Goal: Task Accomplishment & Management: Use online tool/utility

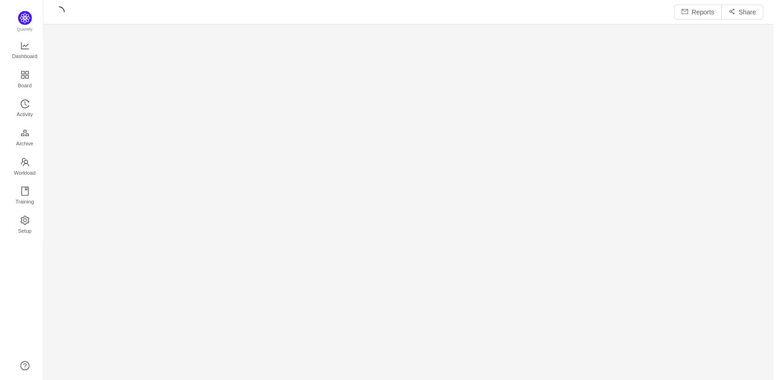
scroll to position [364, 708]
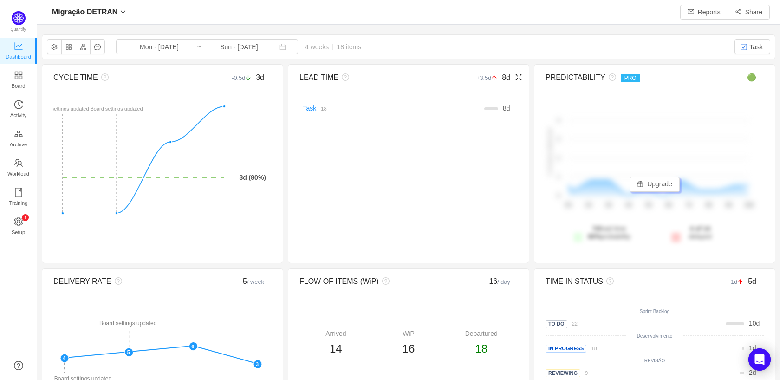
scroll to position [362, 716]
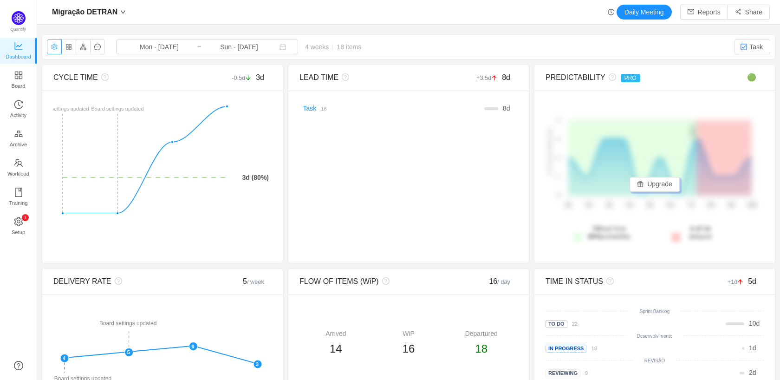
click at [56, 44] on button "button" at bounding box center [54, 46] width 15 height 15
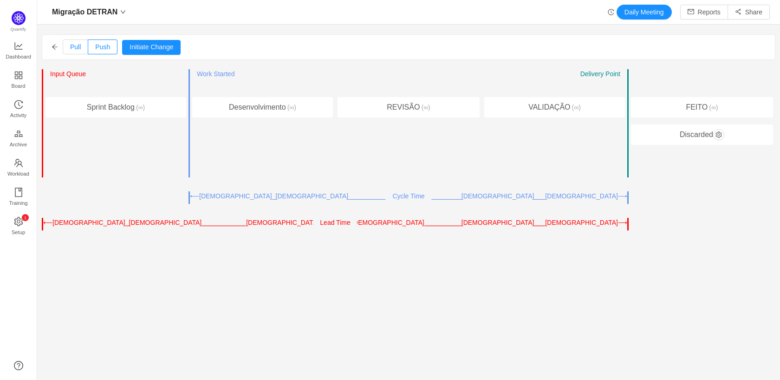
click at [84, 45] on label "Pull" at bounding box center [76, 46] width 26 height 15
click at [70, 49] on input "Pull" at bounding box center [70, 49] width 0 height 0
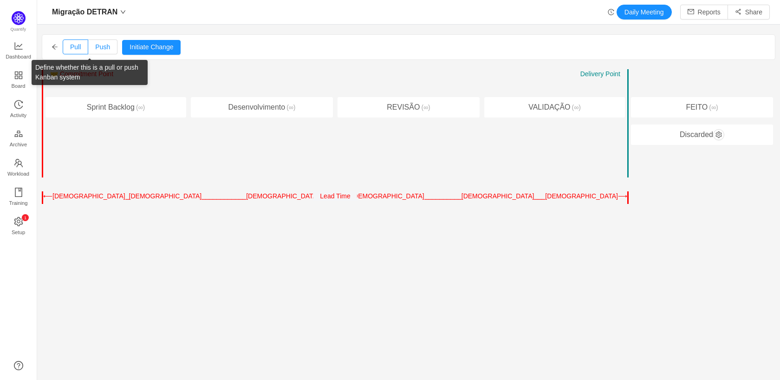
click at [106, 45] on span "Push" at bounding box center [102, 46] width 15 height 7
click at [95, 49] on input "Push" at bounding box center [95, 49] width 0 height 0
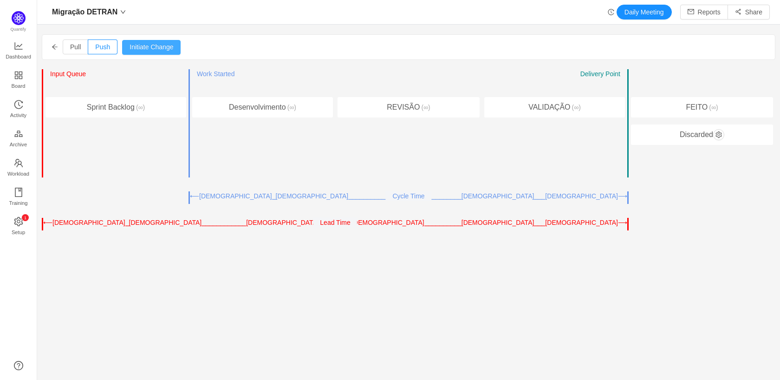
click at [173, 46] on button "Initiate Change" at bounding box center [151, 47] width 58 height 15
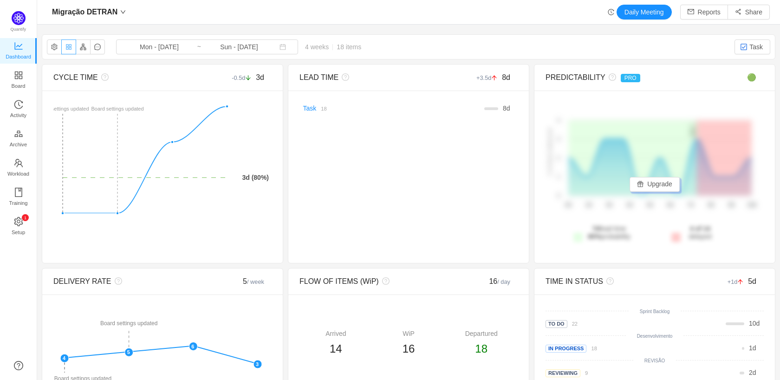
click at [67, 49] on button "button" at bounding box center [68, 46] width 15 height 15
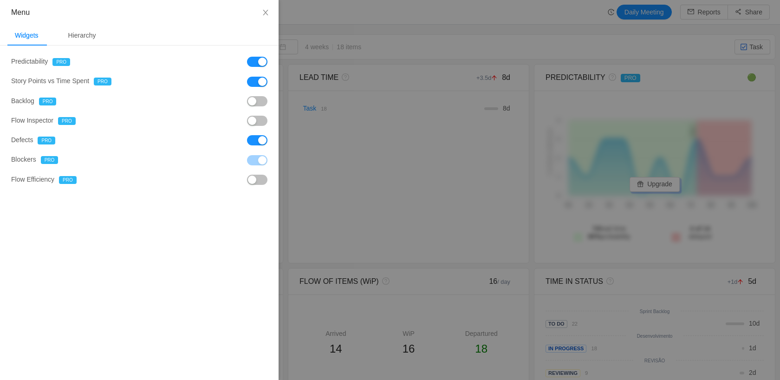
click at [260, 142] on button "button" at bounding box center [257, 140] width 20 height 10
click at [258, 82] on button "button" at bounding box center [257, 82] width 20 height 10
click at [260, 61] on button "button" at bounding box center [257, 62] width 20 height 10
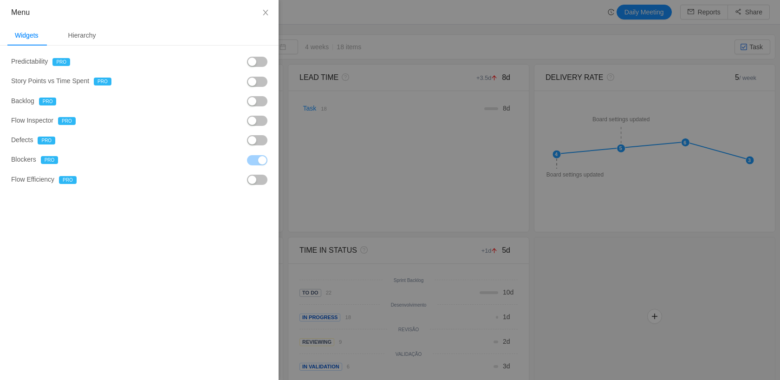
click at [255, 184] on button "button" at bounding box center [257, 180] width 20 height 10
click at [528, 201] on div at bounding box center [390, 190] width 780 height 380
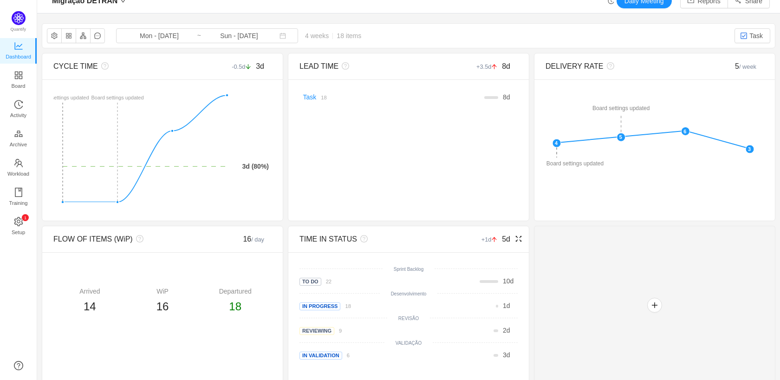
scroll to position [20, 0]
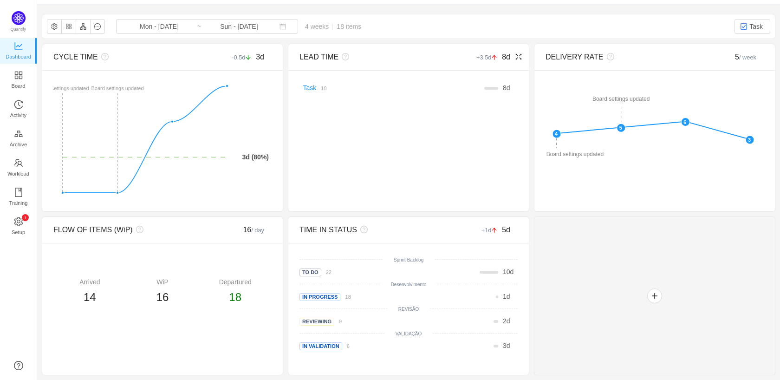
click at [515, 57] on icon "icon: fullscreen" at bounding box center [518, 56] width 7 height 7
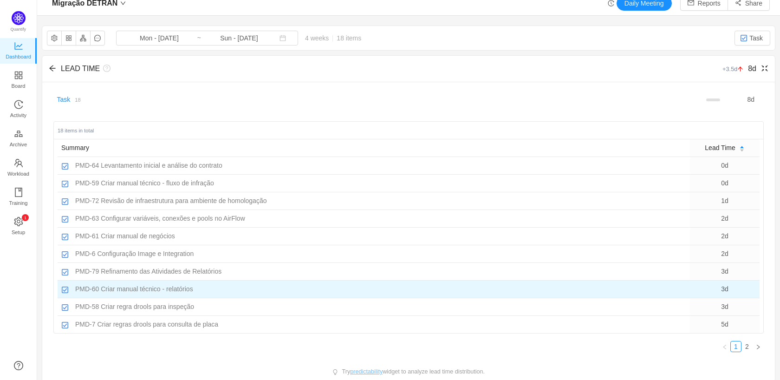
scroll to position [16, 0]
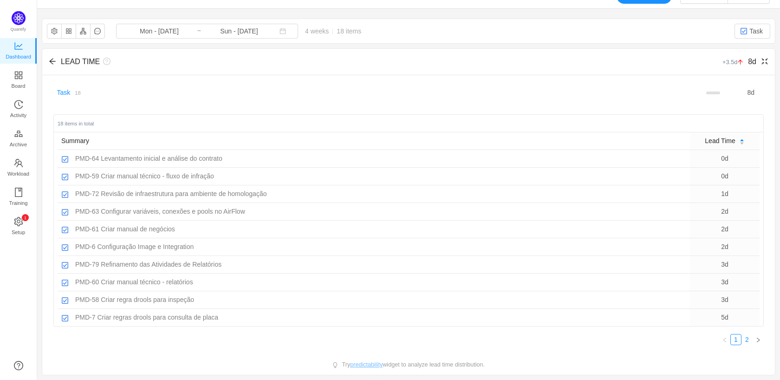
click at [742, 341] on link "2" at bounding box center [747, 339] width 10 height 10
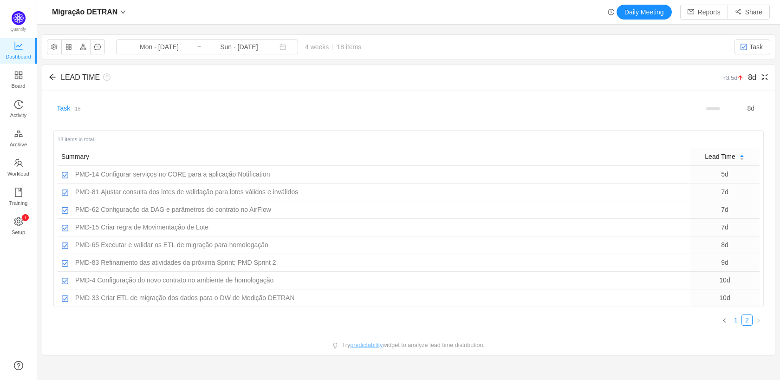
click at [731, 317] on link "1" at bounding box center [736, 320] width 10 height 10
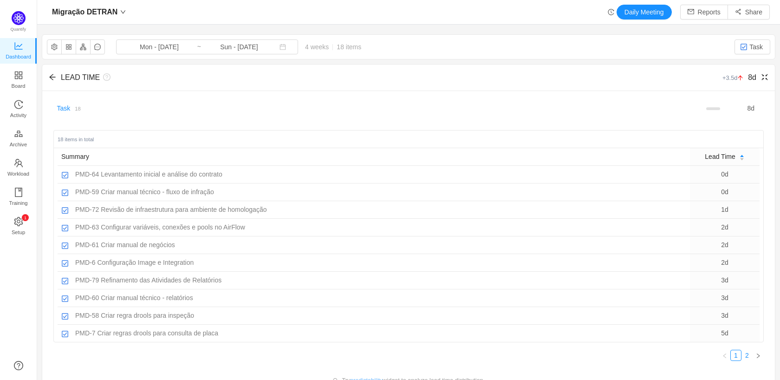
click at [742, 352] on link "2" at bounding box center [747, 355] width 10 height 10
